Goal: Check status

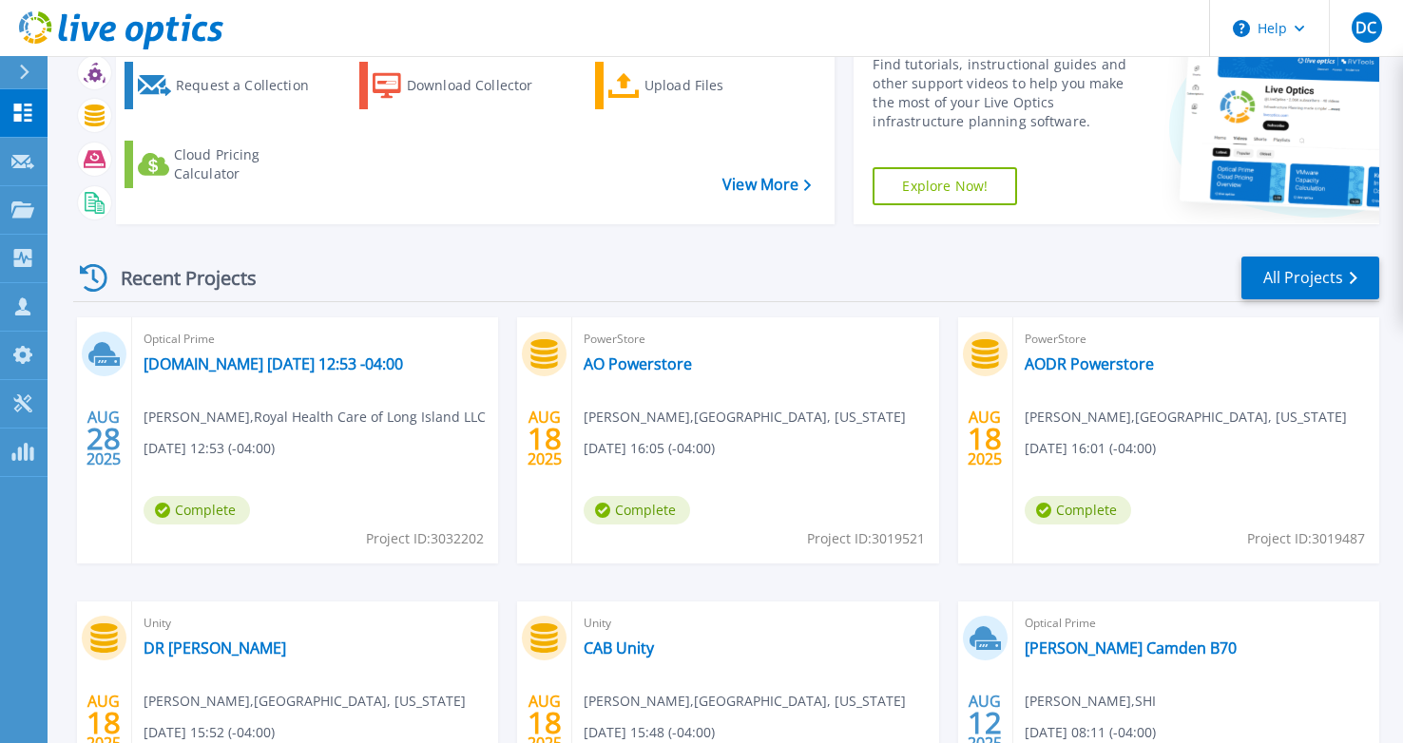
scroll to position [190, 0]
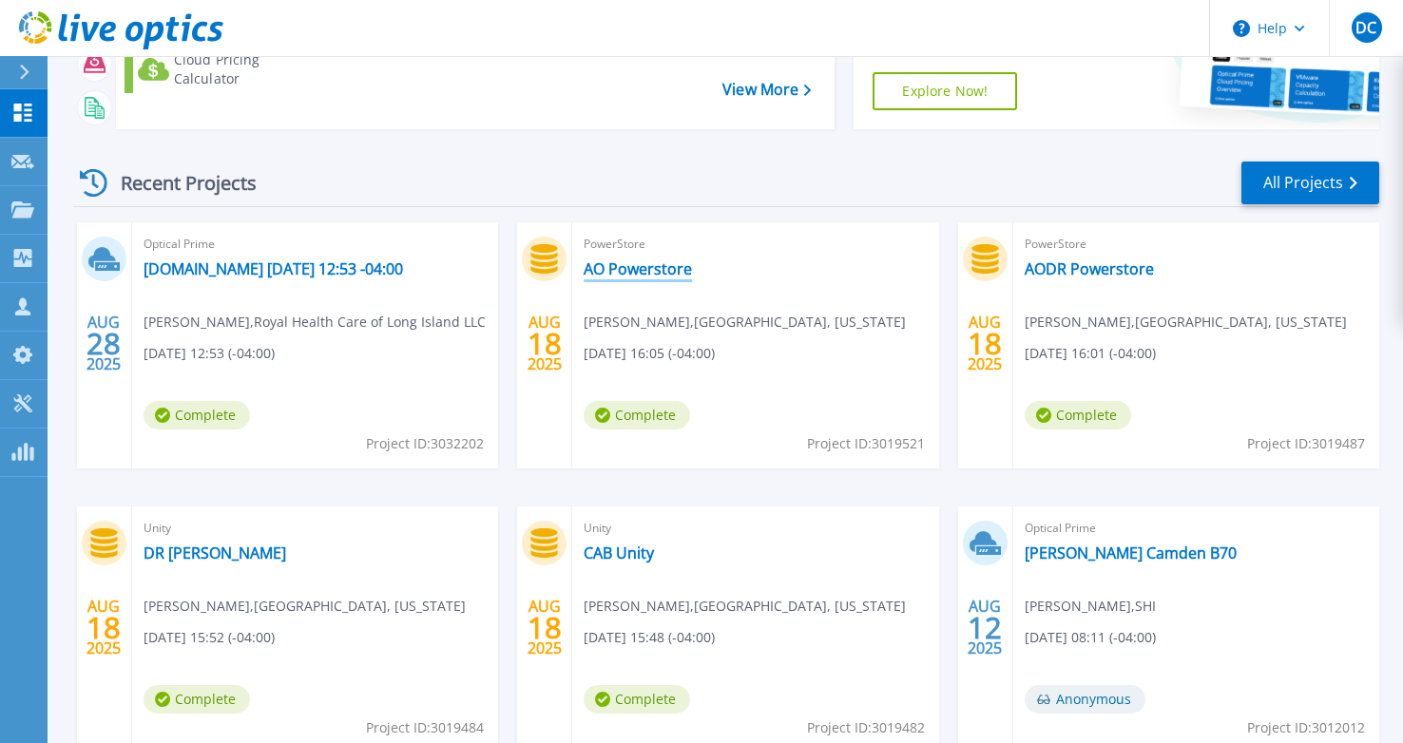
click at [662, 262] on link "AO Powerstore" at bounding box center [638, 268] width 108 height 19
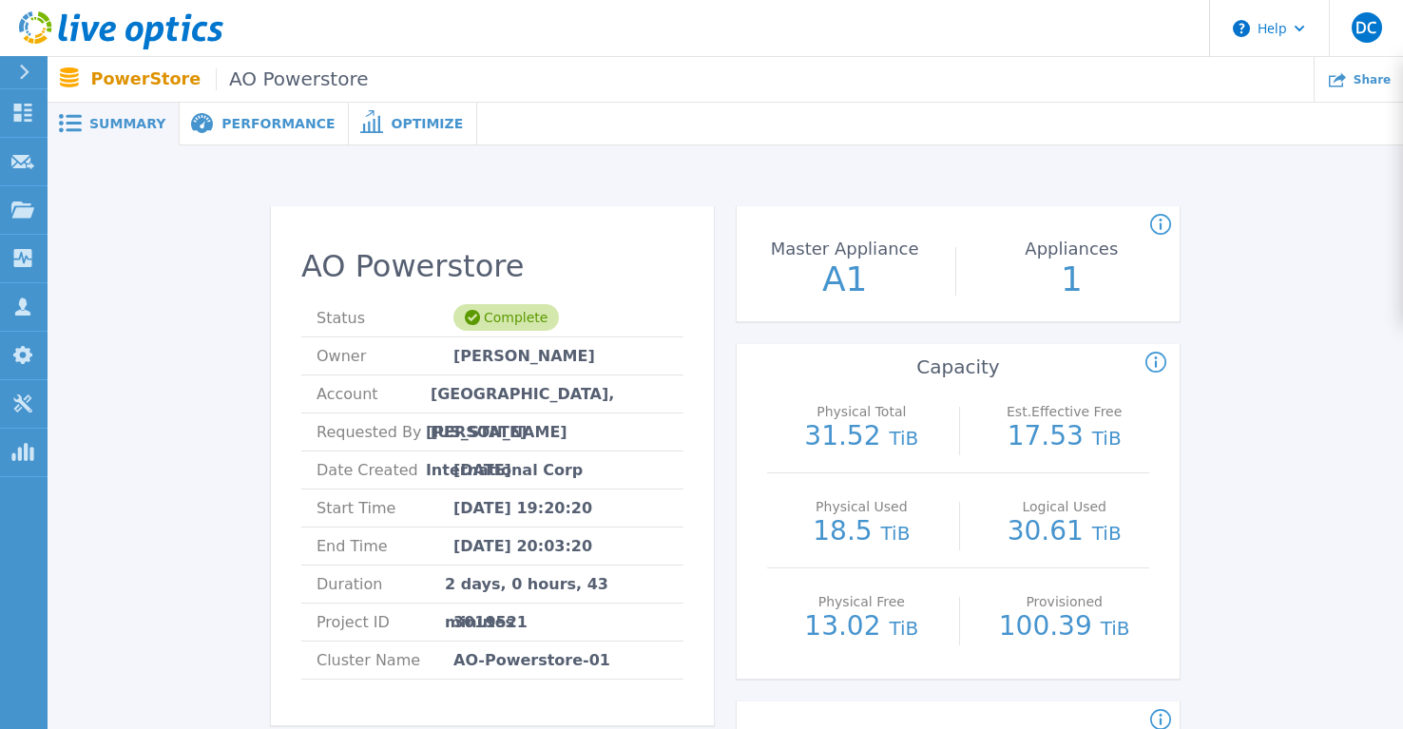
scroll to position [95, 0]
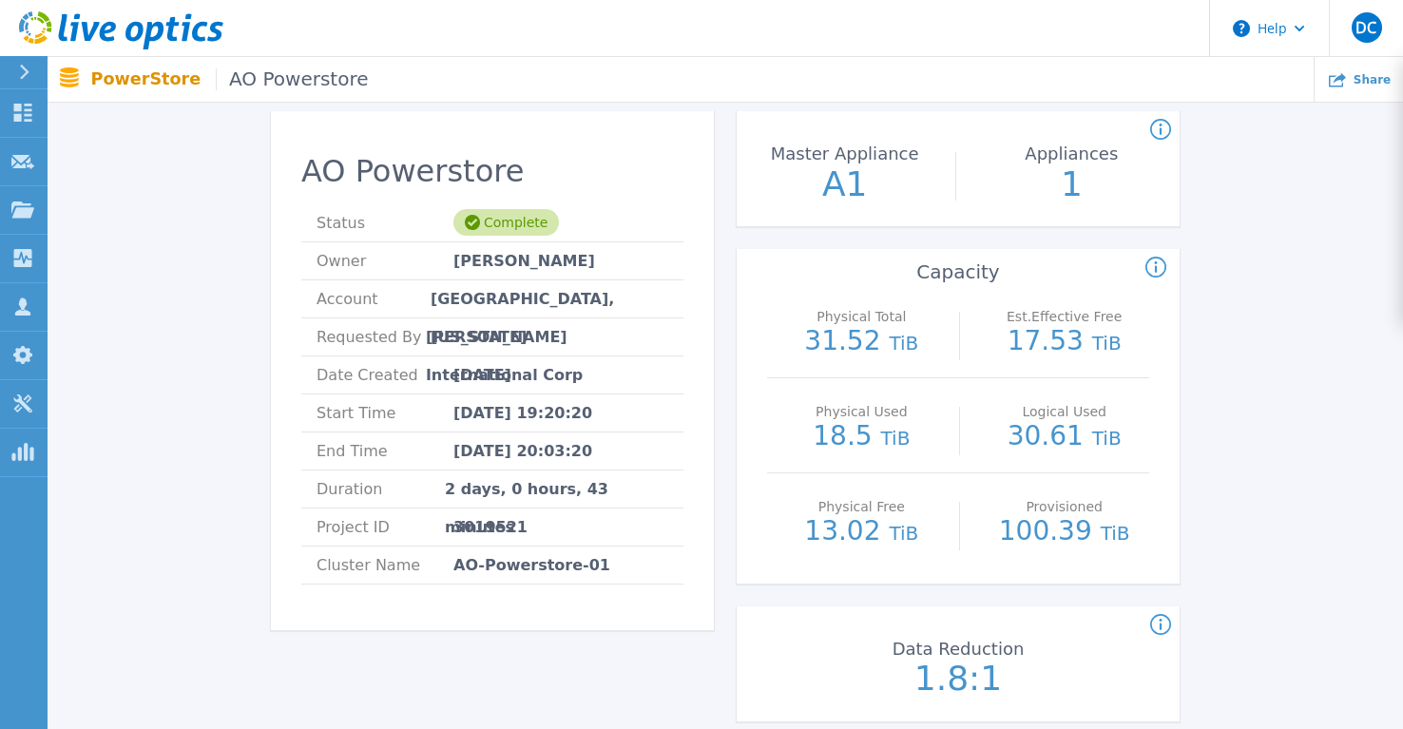
click at [1304, 638] on div "AO Powerstore Status Complete Owner John Stefani Account MIDDLESEX COUNTY, NEW …" at bounding box center [725, 713] width 1298 height 1264
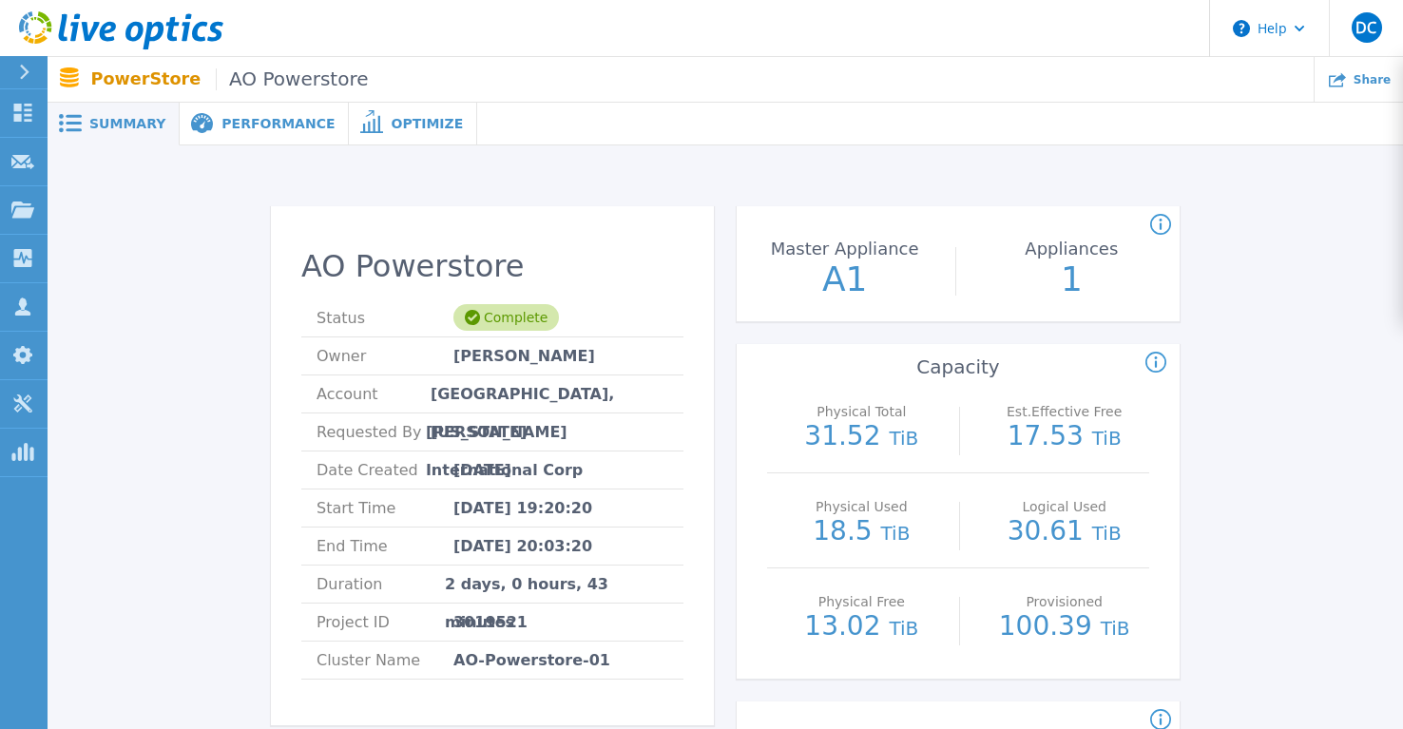
click at [105, 39] on icon at bounding box center [108, 32] width 16 height 20
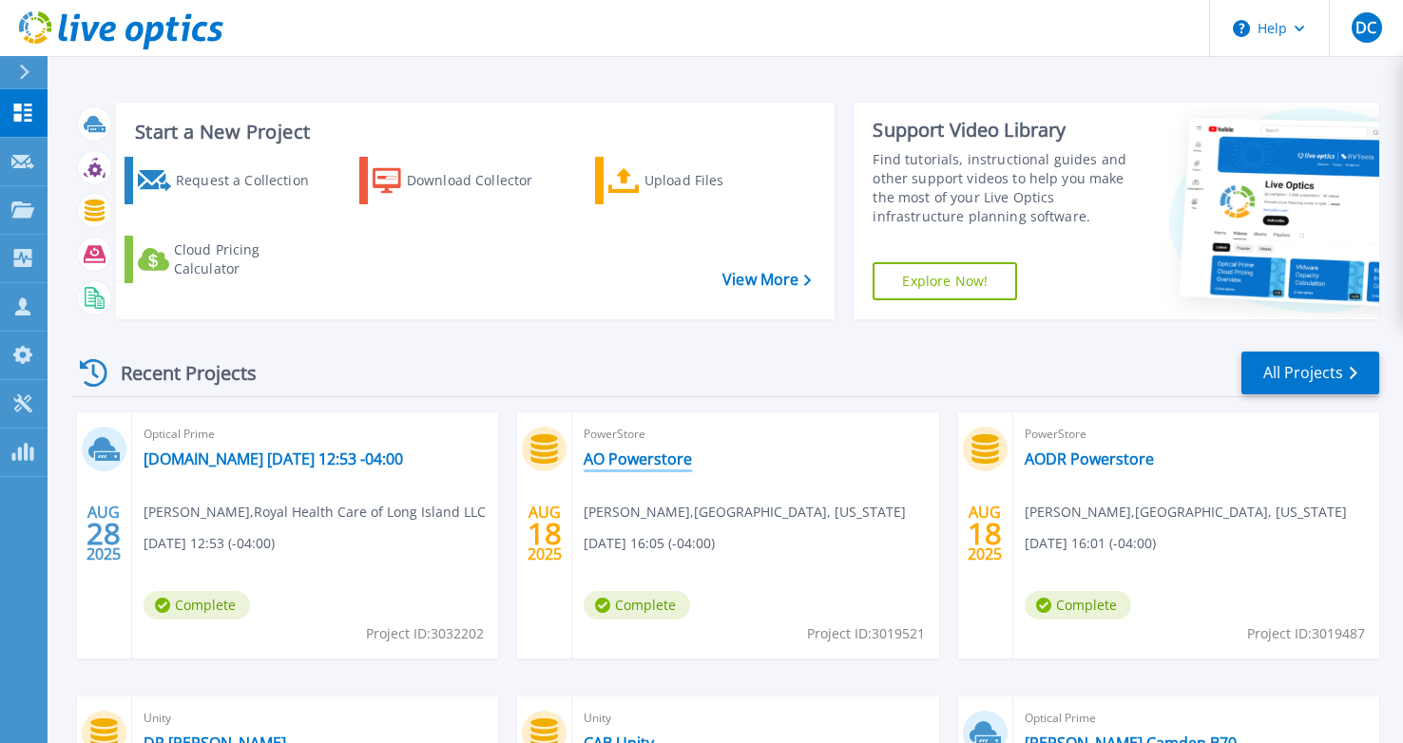
click at [660, 462] on link "AO Powerstore" at bounding box center [638, 459] width 108 height 19
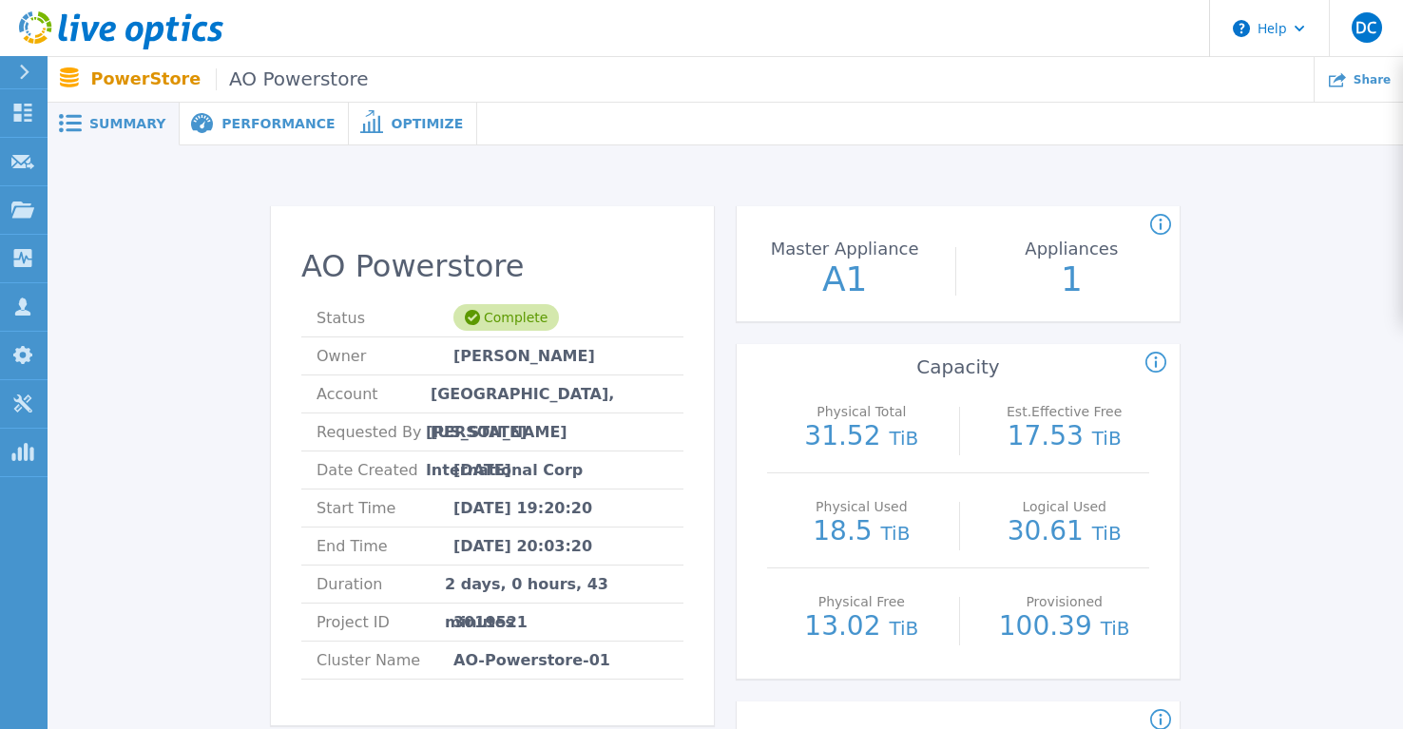
click at [254, 117] on span "Performance" at bounding box center [277, 123] width 113 height 13
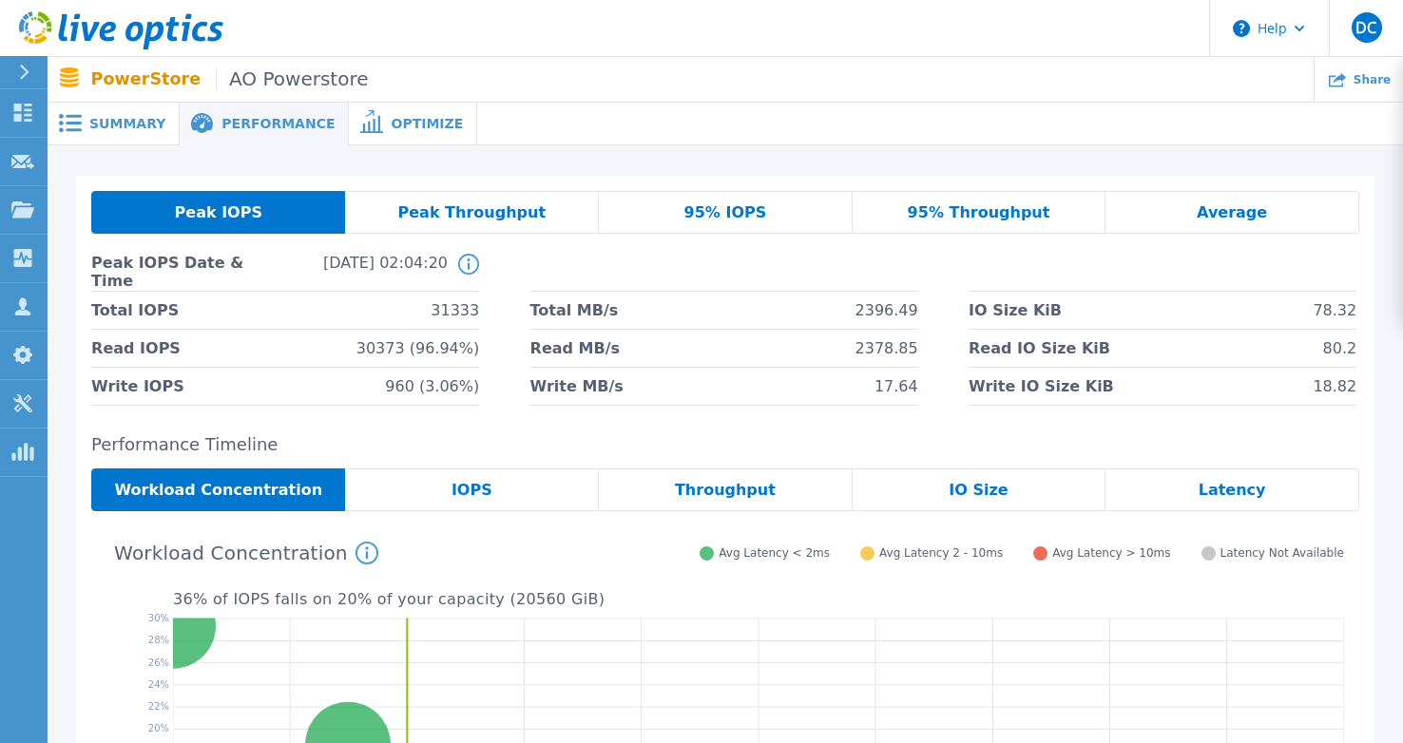
click at [391, 130] on span "Optimize" at bounding box center [427, 123] width 72 height 13
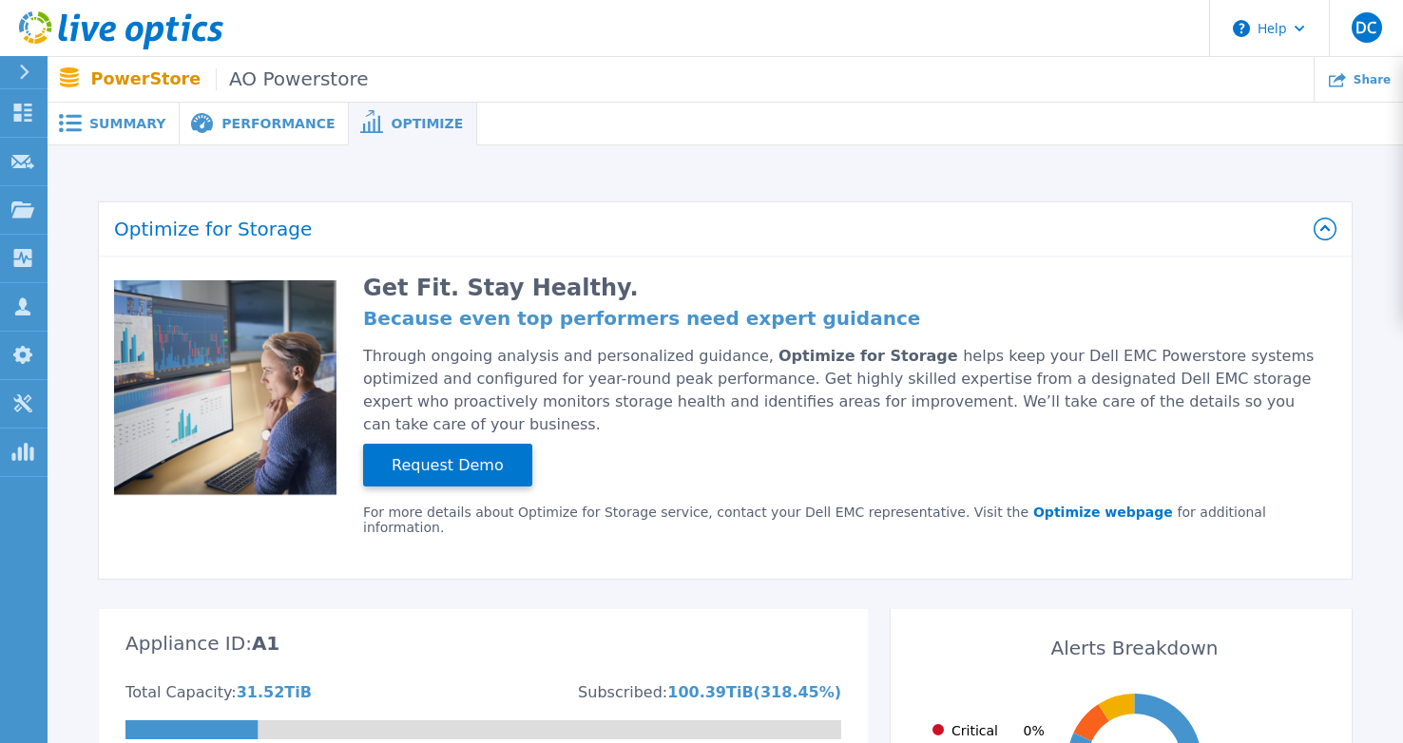
click at [129, 127] on span "Summary" at bounding box center [127, 123] width 76 height 13
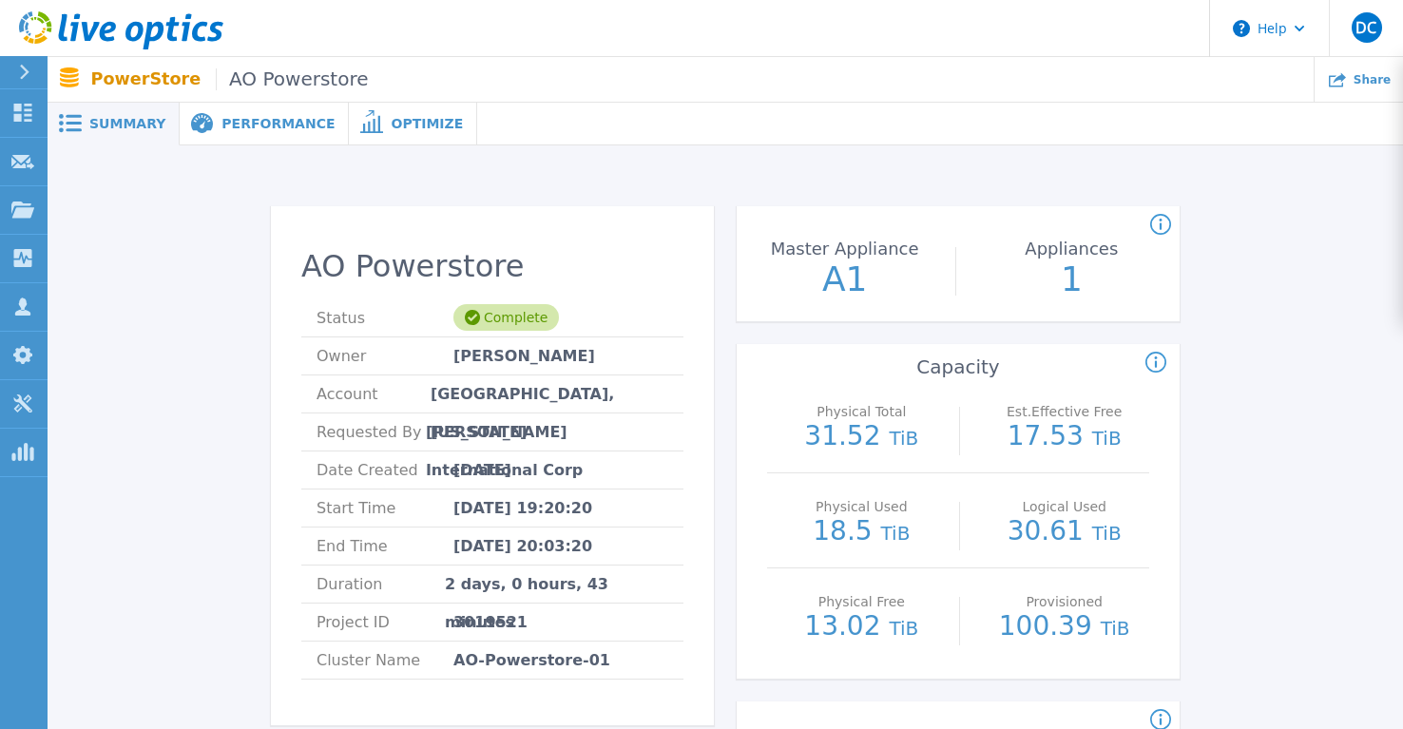
click at [498, 708] on div "AO Powerstore Status Complete Owner John Stefani Account MIDDLESEX COUNTY, NEW …" at bounding box center [492, 472] width 443 height 507
click at [161, 25] on icon at bounding box center [153, 36] width 21 height 28
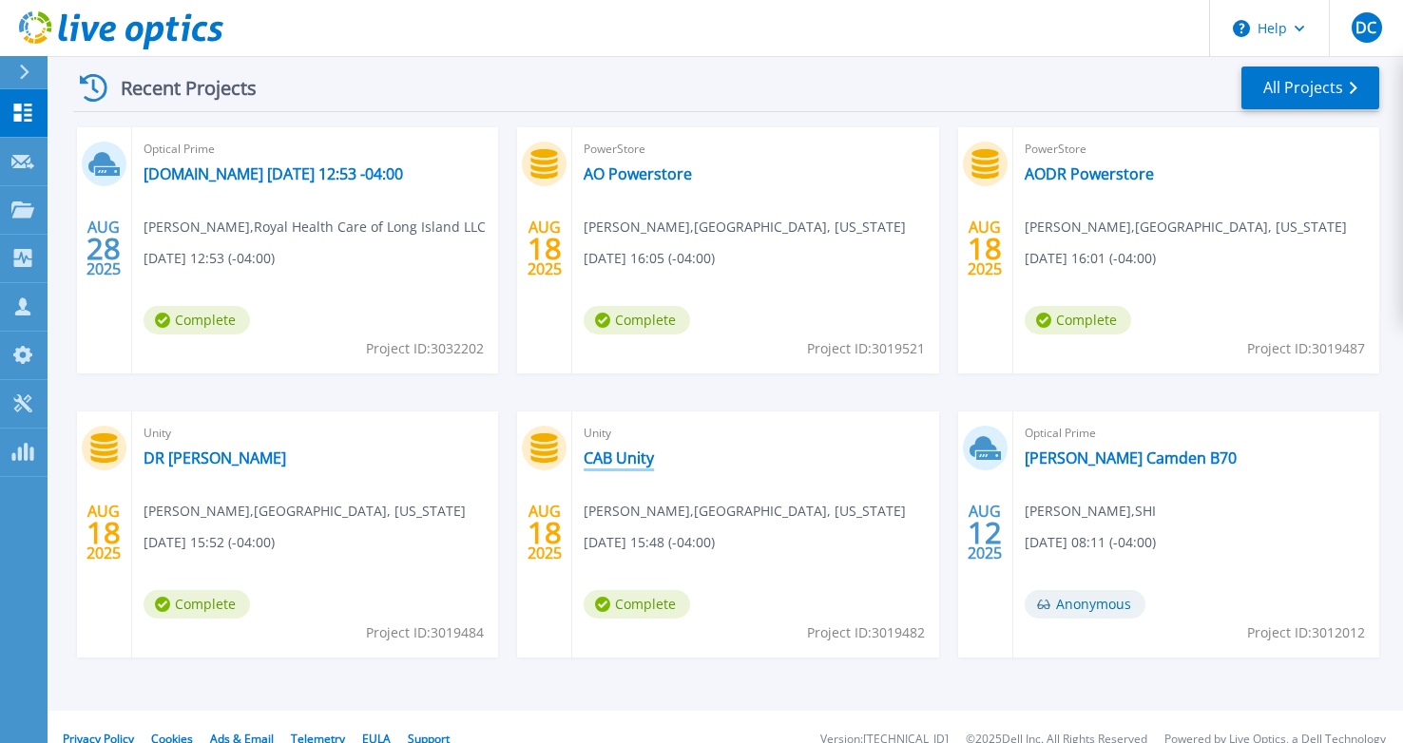
scroll to position [310, 0]
